Goal: Use online tool/utility: Utilize a website feature to perform a specific function

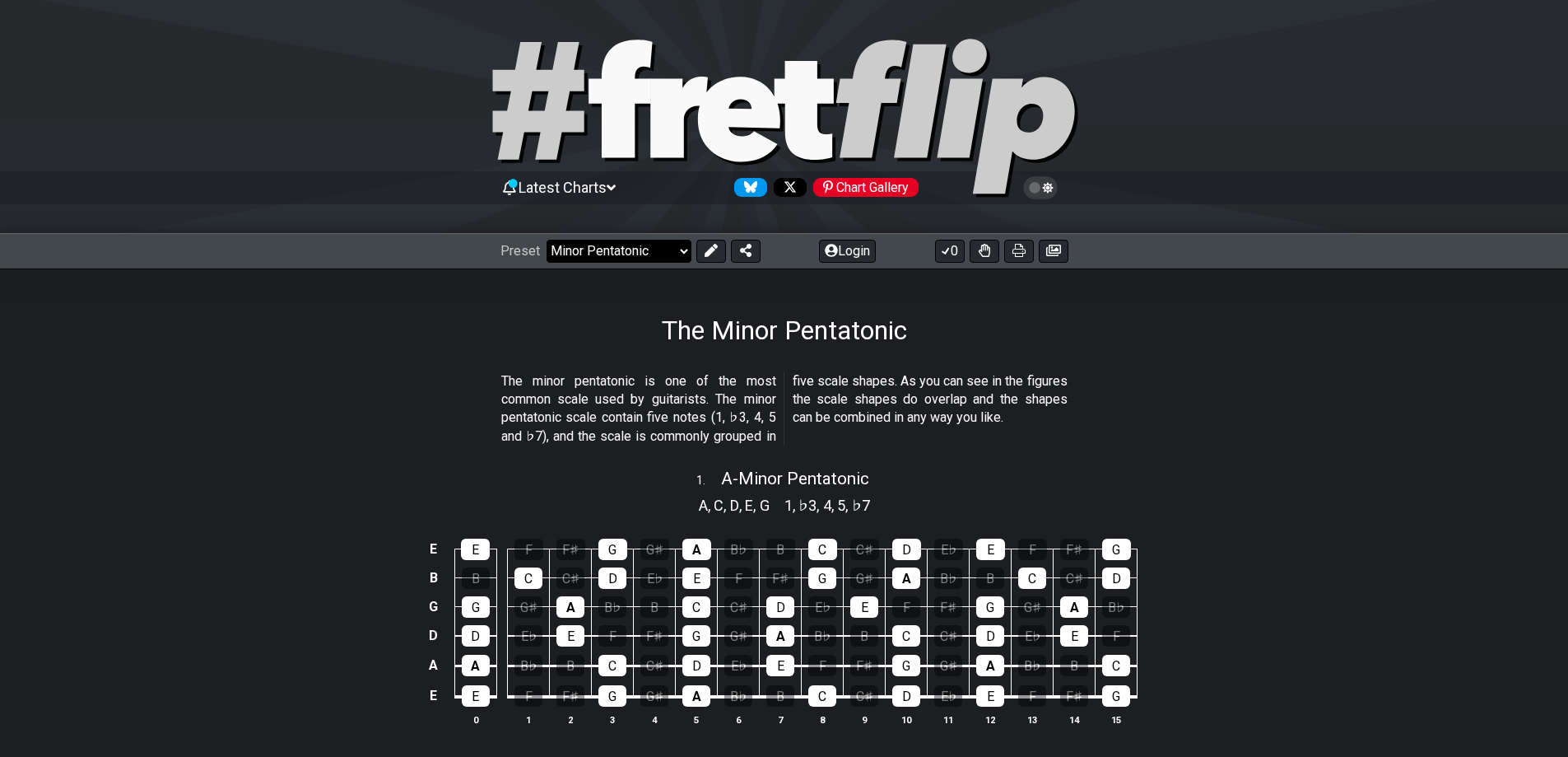
click at [672, 258] on select "Welcome to #fretflip! Initial Preset Custom Preset Minor Pentatonic Major Penta…" at bounding box center [619, 251] width 145 height 23
click at [547, 240] on select "Welcome to #fretflip! Initial Preset Custom Preset Minor Pentatonic Major Penta…" at bounding box center [619, 251] width 145 height 23
select select "/common-guitar-chords"
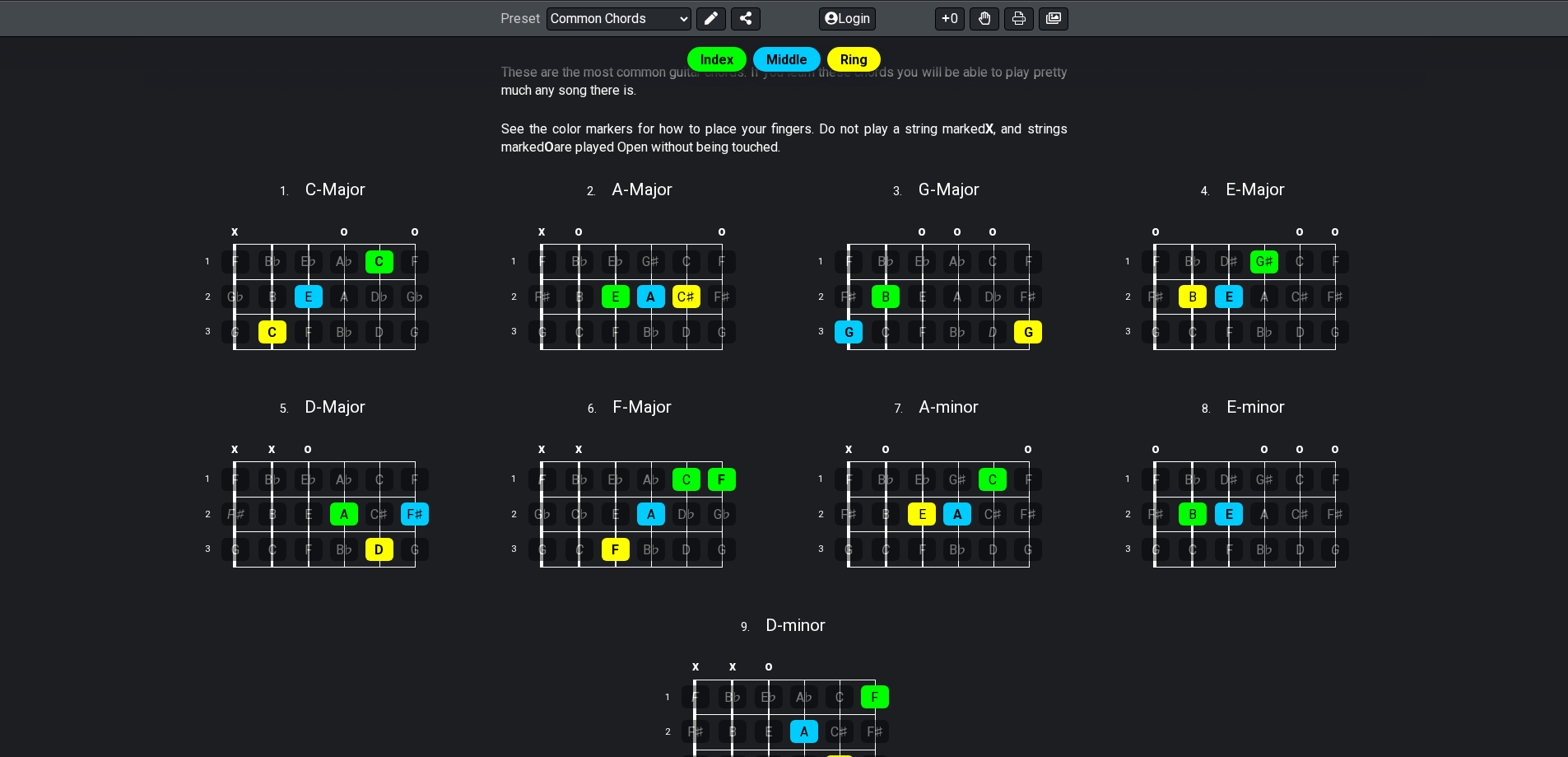
scroll to position [303, 0]
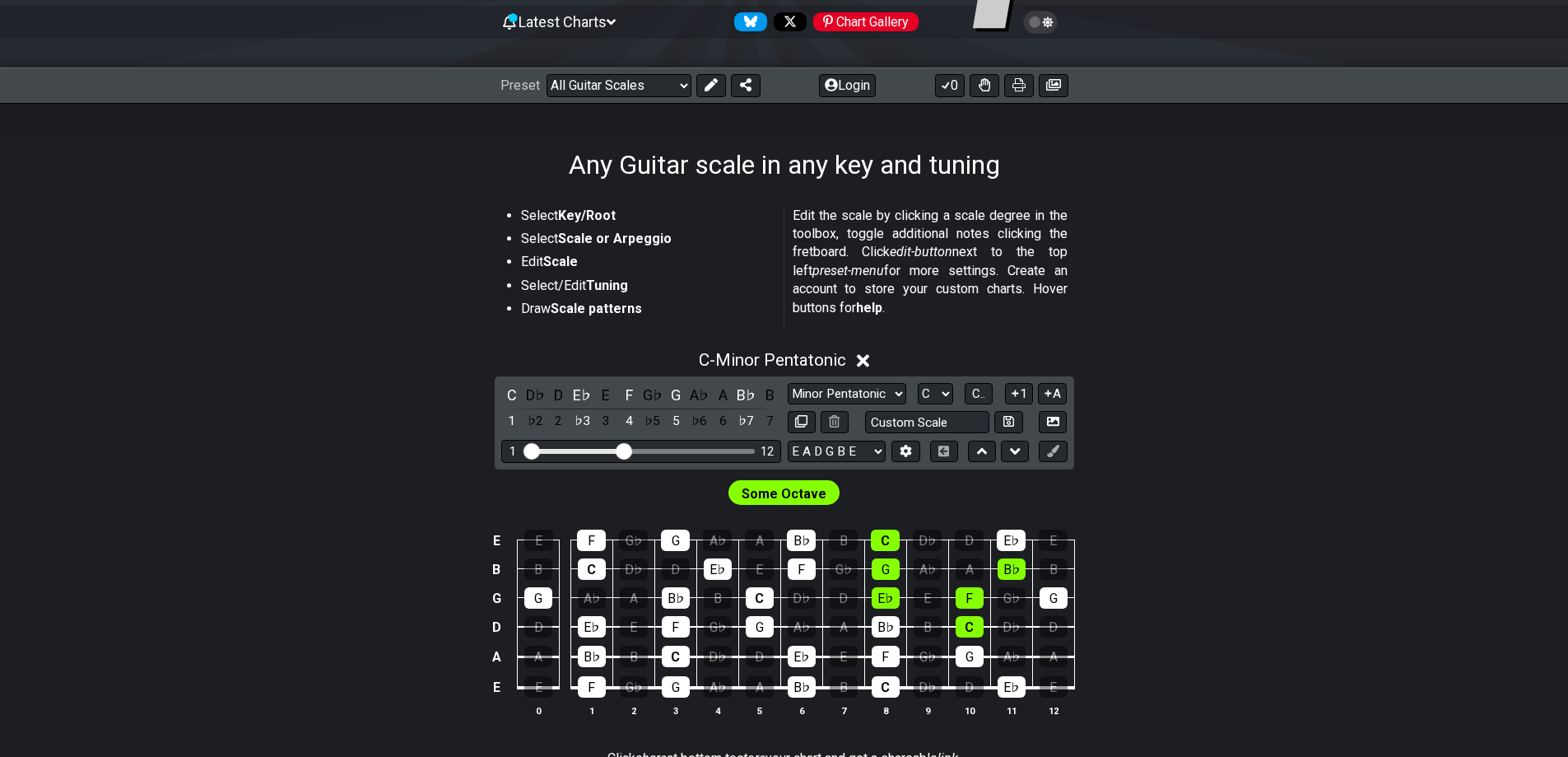
scroll to position [165, 0]
click at [827, 386] on select "Minor Pentatonic Root Minor Pentatonic Major Pentatonic Minor Blues Major Blues…" at bounding box center [847, 395] width 118 height 22
select select "Diminished"
click at [787, 384] on select "Minor Pentatonic Root Minor Pentatonic Major Pentatonic Minor Blues Major Blues…" at bounding box center [847, 395] width 118 height 22
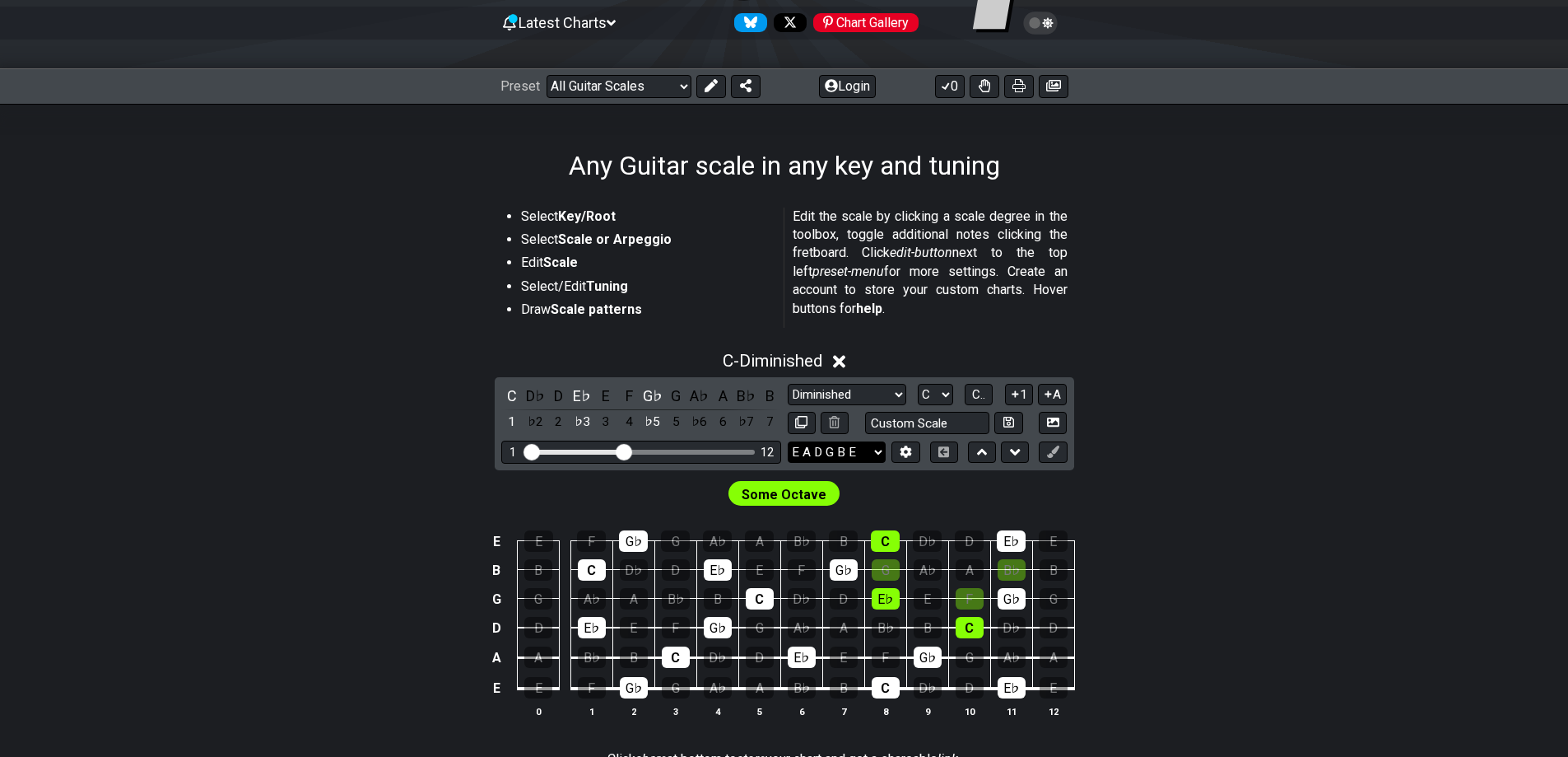
click at [877, 453] on select "E A D G B E E A D G B E E A D G B E B E A D F♯ B A D G C E A D A D G B E E♭ A♭ …" at bounding box center [836, 453] width 98 height 22
click at [853, 459] on select "E A D G B E E A D G B E E A D G B E B E A D F♯ B A D G C E A D A D G B E E♭ A♭ …" at bounding box center [836, 453] width 98 height 22
select select "E A D G"
click at [787, 442] on select "E A D G B E E A D G B E E A D G B E B E A D F♯ B A D G C E A D A D G B E E♭ A♭ …" at bounding box center [836, 453] width 98 height 22
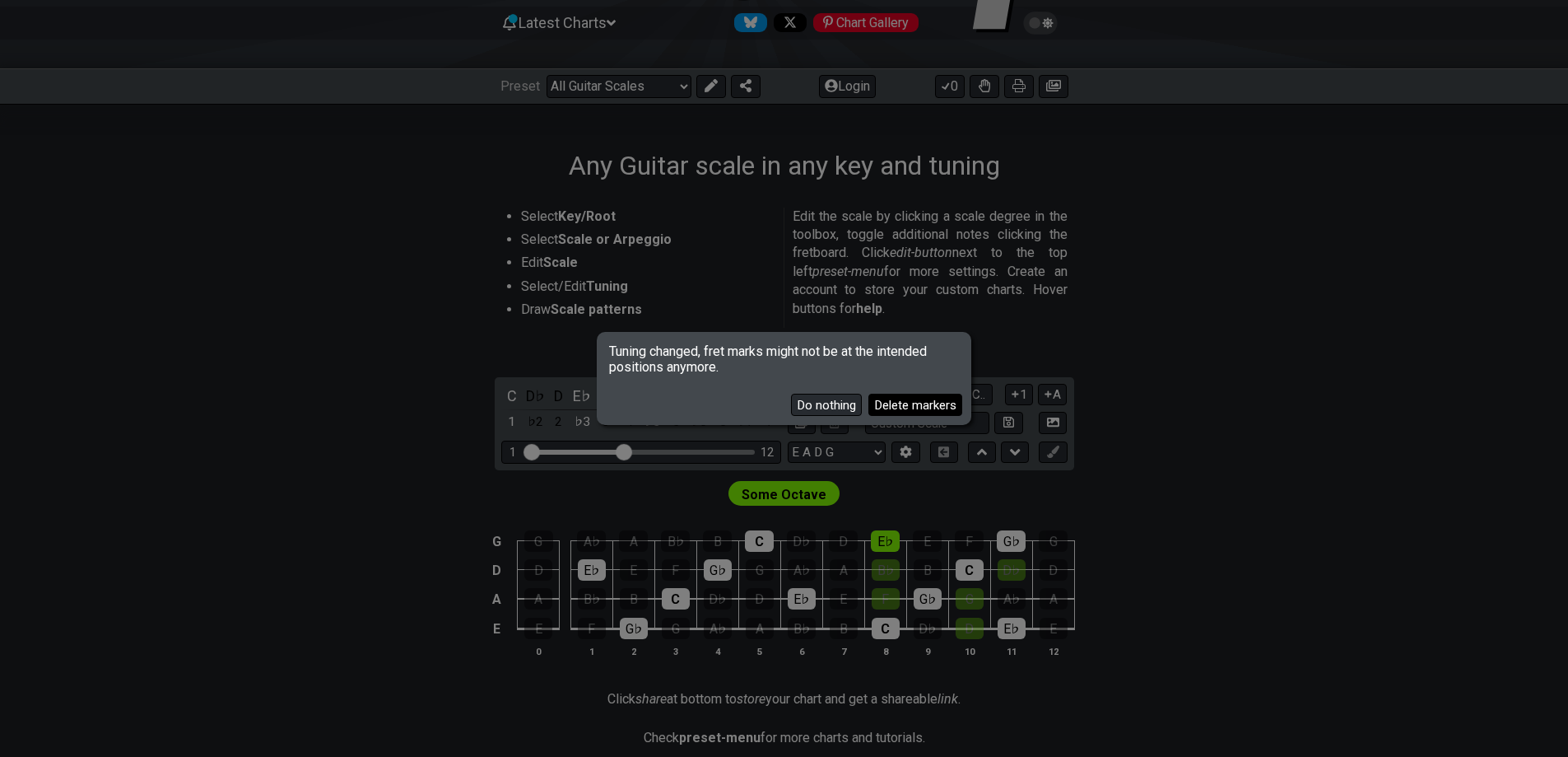
click at [925, 406] on button "Delete markers" at bounding box center [914, 405] width 93 height 22
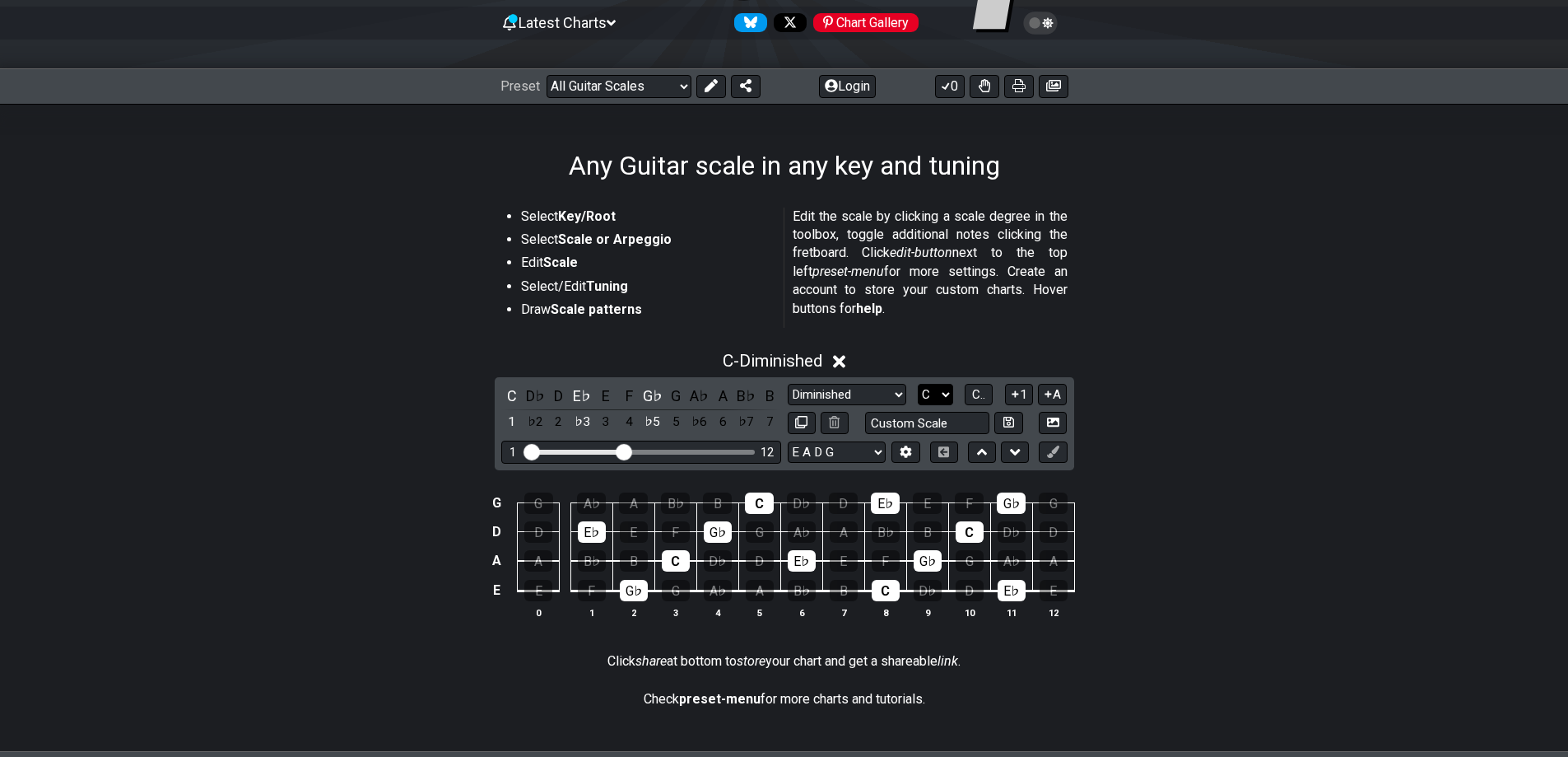
click at [938, 394] on select "A♭ A A♯ B♭ B C C♯ D♭ D D♯ E♭ E F F♯ G♭ G G♯" at bounding box center [935, 395] width 35 height 22
select select "G"
click at [918, 384] on select "A♭ A A♯ B♭ B C C♯ D♭ D D♯ E♭ E F F♯ G♭ G G♯" at bounding box center [935, 395] width 35 height 22
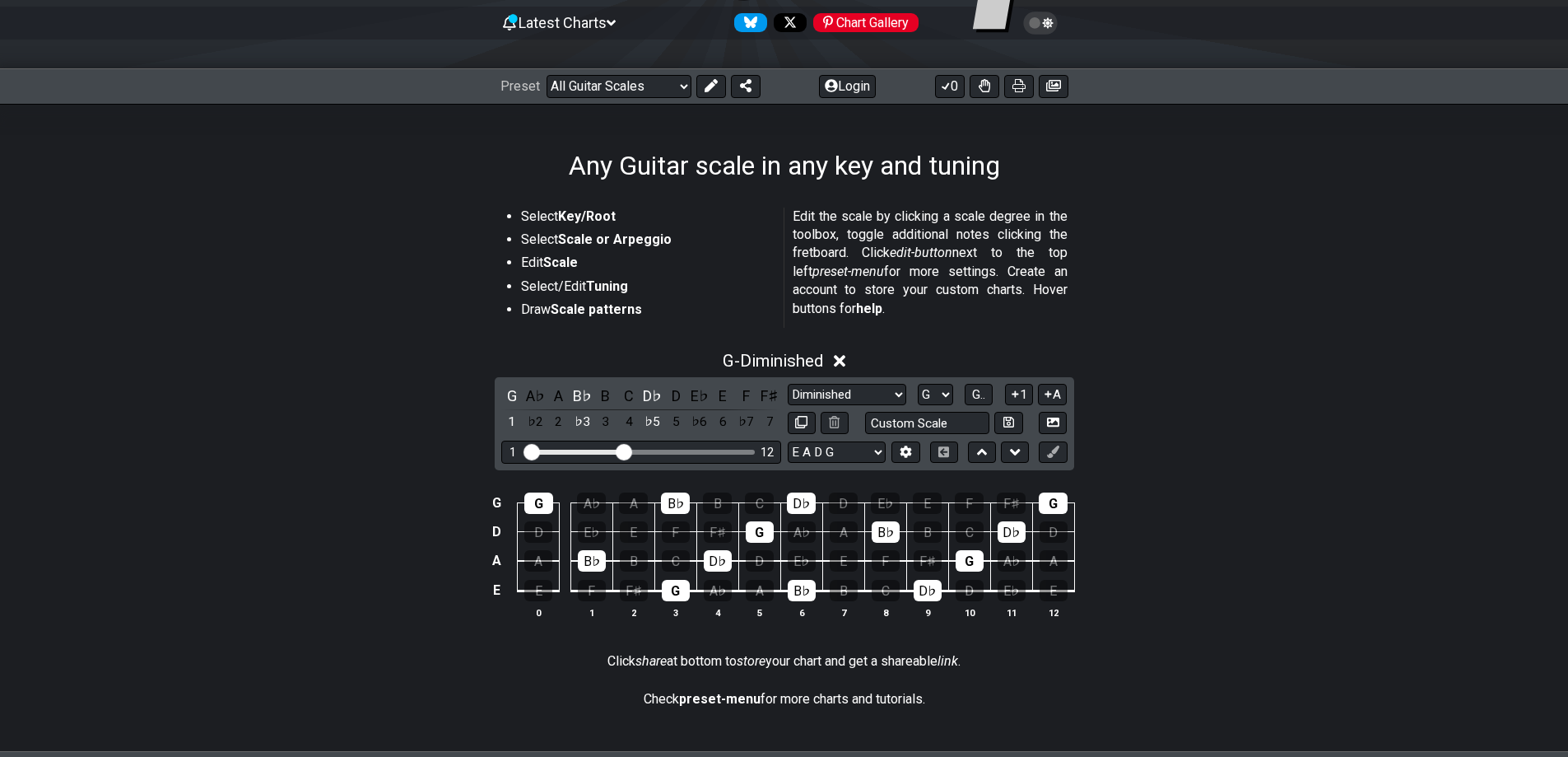
click at [849, 379] on div "G A♭ A B♭ B C D♭ D E♭ E F F♯ 1 ♭2 2 ♭3 3 4 ♭5 5 ♭6 6 ♭7 7 Minor Pentatonic Root…" at bounding box center [784, 424] width 579 height 93
click at [847, 387] on select "Minor Pentatonic Root Minor Pentatonic Major Pentatonic Minor Blues Major Blues…" at bounding box center [847, 395] width 118 height 22
select select "Dominant 7th"
click at [787, 384] on select "Minor Pentatonic Root Minor Pentatonic Major Pentatonic Minor Blues Major Blues…" at bounding box center [847, 395] width 118 height 22
